Goal: Navigation & Orientation: Find specific page/section

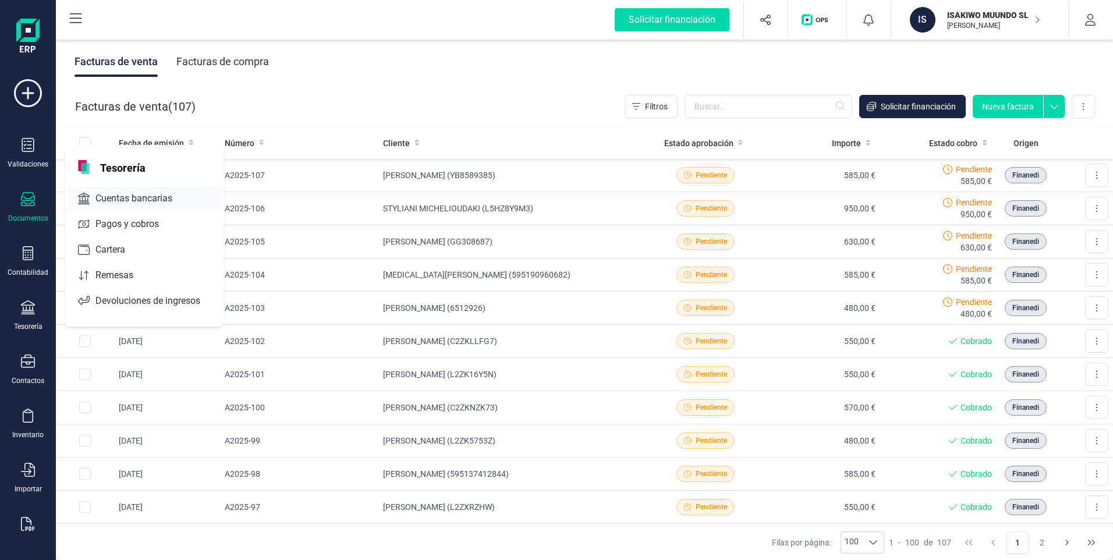
click at [111, 196] on span "Cuentas bancarias" at bounding box center [142, 199] width 102 height 14
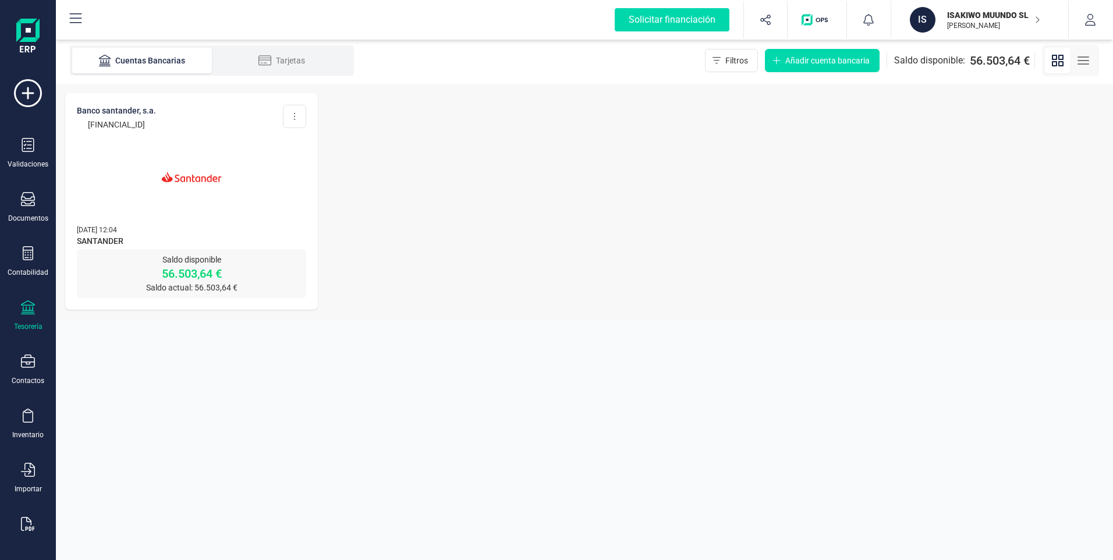
click at [184, 181] on img at bounding box center [192, 177] width 98 height 98
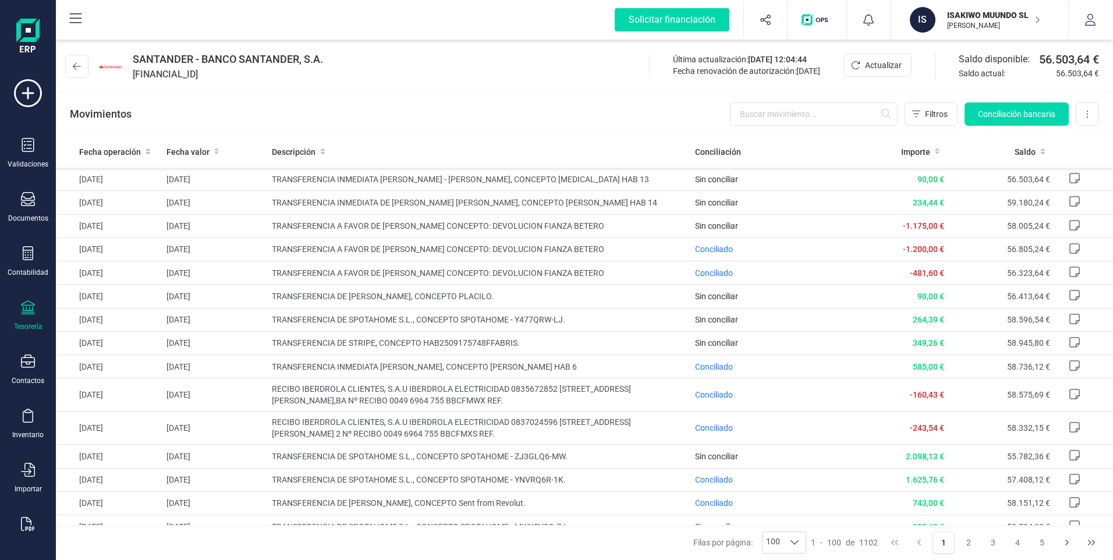
click at [957, 11] on p "ISAKIWO MUUNDO SL" at bounding box center [993, 15] width 93 height 12
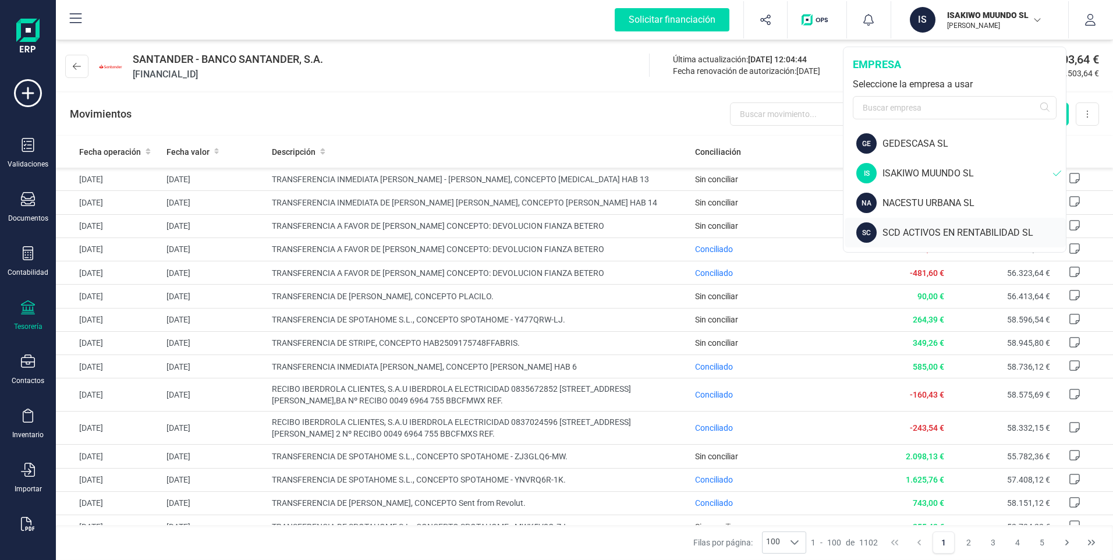
click at [924, 229] on div "SCD ACTIVOS EN RENTABILIDAD SL" at bounding box center [974, 233] width 183 height 14
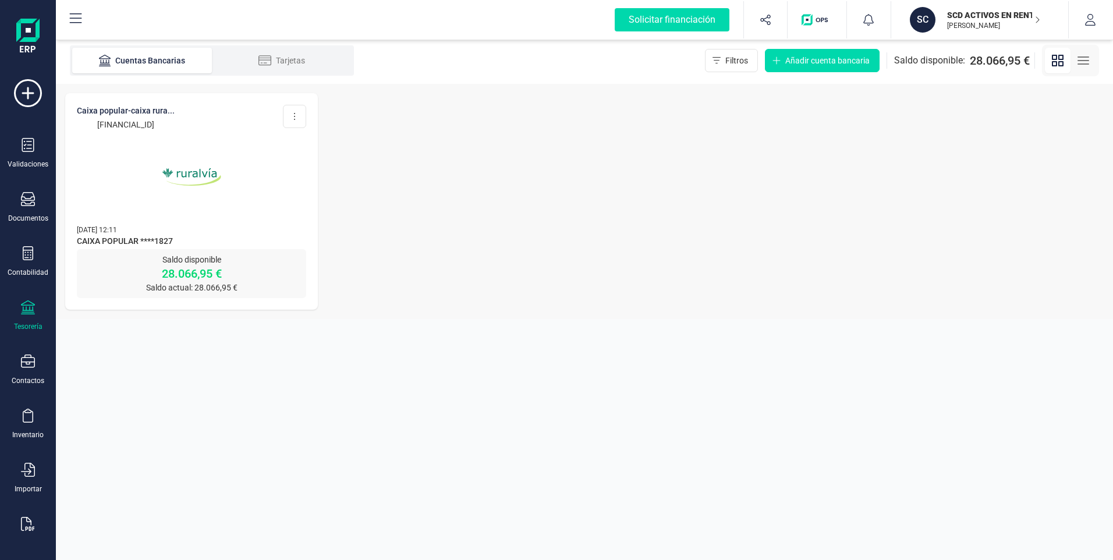
click at [192, 174] on img at bounding box center [192, 177] width 98 height 98
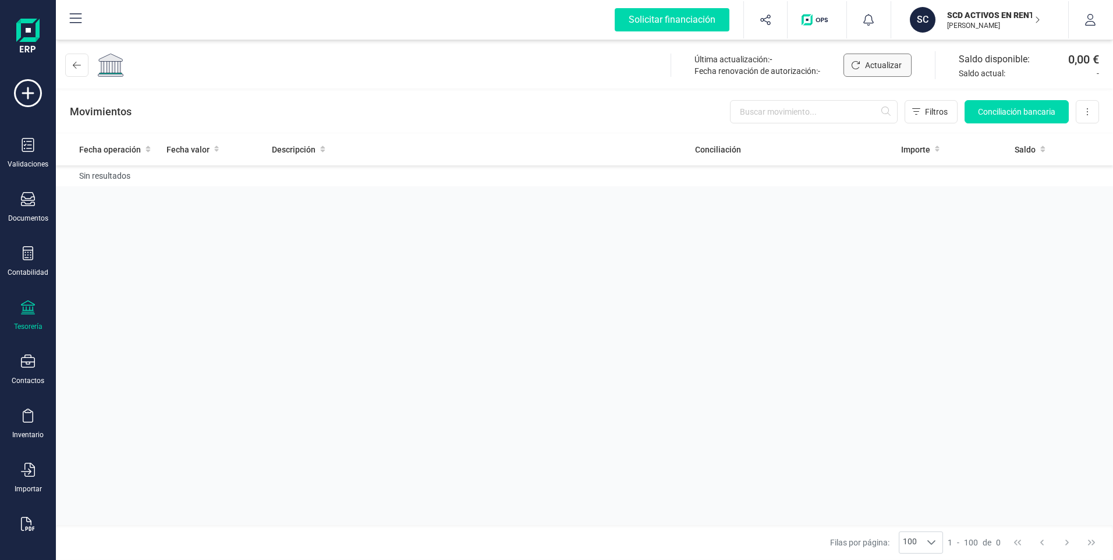
click at [882, 65] on span "Actualizar" at bounding box center [883, 65] width 37 height 12
click at [36, 313] on div "Tesorería" at bounding box center [28, 315] width 47 height 31
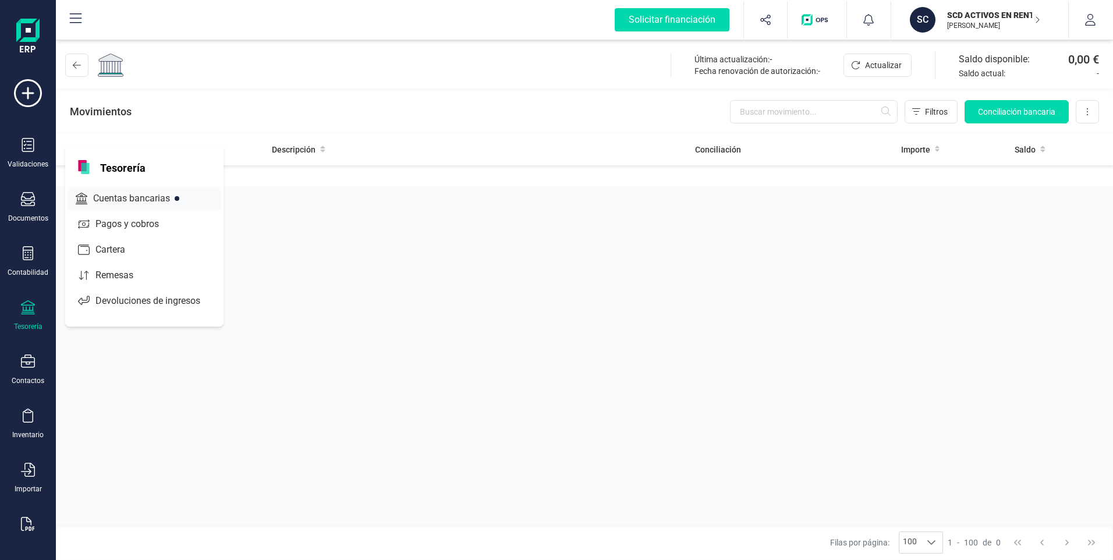
click at [115, 199] on span "Cuentas bancarias" at bounding box center [140, 199] width 102 height 14
